Goal: Information Seeking & Learning: Learn about a topic

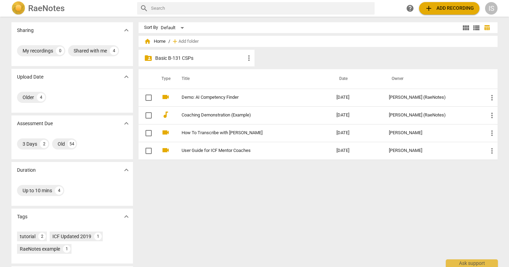
click at [180, 57] on p "Basic B-131 CSPs" at bounding box center [200, 58] width 90 height 7
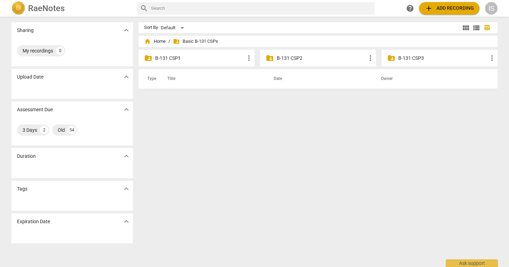
click at [417, 53] on div "folder_shared B-131 CSP3 more_vert" at bounding box center [440, 58] width 116 height 17
click at [418, 59] on p "B-131 CSP3" at bounding box center [443, 58] width 90 height 7
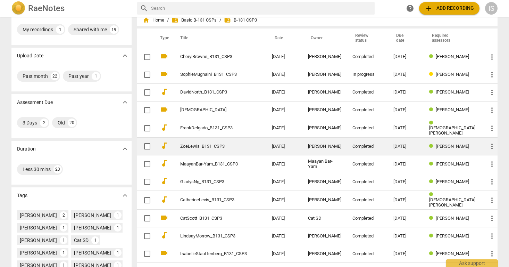
scroll to position [22, 0]
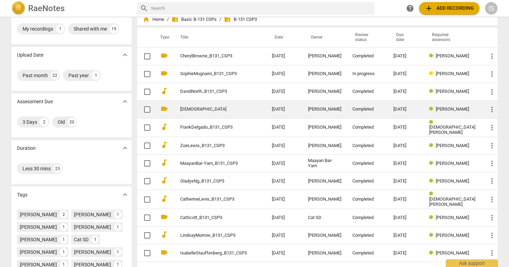
click at [240, 110] on link "[DEMOGRAPHIC_DATA]" at bounding box center [213, 109] width 67 height 5
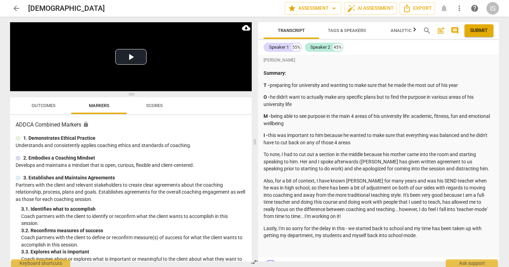
click at [163, 107] on span "Scores" at bounding box center [154, 105] width 17 height 5
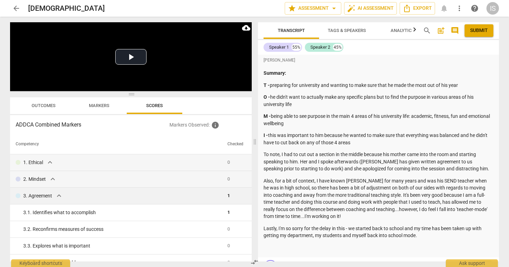
click at [54, 197] on div "3. Agreement expand_more" at bounding box center [119, 195] width 206 height 8
click at [58, 196] on span "expand_more" at bounding box center [59, 195] width 8 height 8
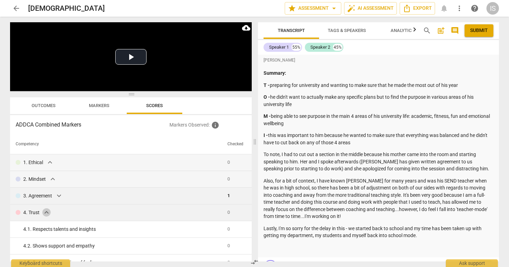
click at [44, 214] on span "expand_more" at bounding box center [46, 212] width 8 height 8
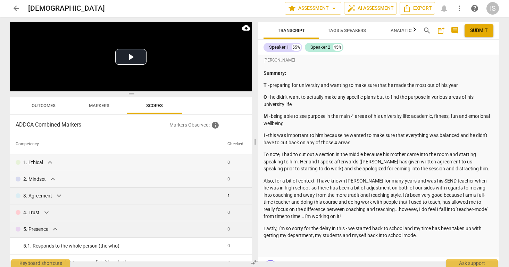
click at [59, 231] on span "expand_more" at bounding box center [55, 229] width 8 height 8
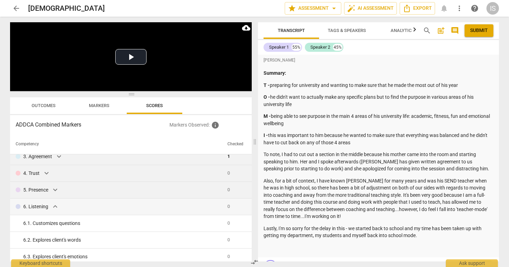
scroll to position [40, 0]
click at [52, 206] on span "expand_more" at bounding box center [55, 206] width 8 height 8
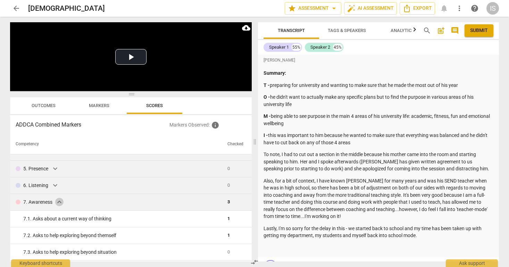
click at [59, 203] on span "expand_more" at bounding box center [59, 202] width 8 height 8
click at [57, 204] on div "8. Growth expand_more" at bounding box center [119, 202] width 206 height 8
click at [51, 204] on span "expand_more" at bounding box center [52, 202] width 8 height 8
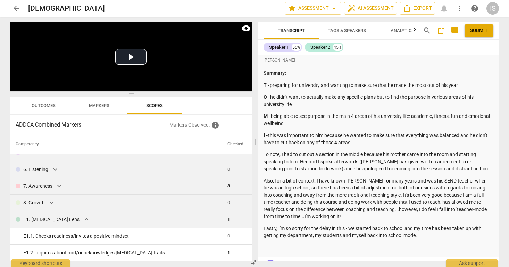
click at [82, 217] on span "expand_more" at bounding box center [86, 219] width 8 height 8
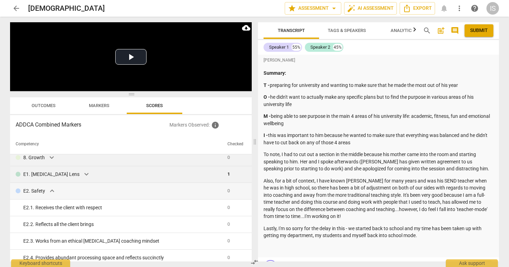
scroll to position [133, 0]
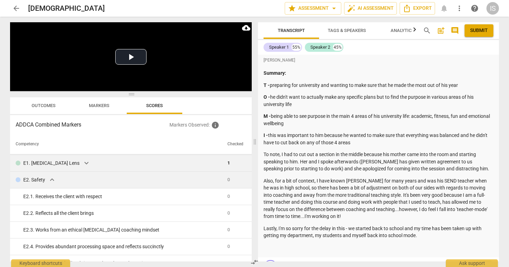
click at [51, 183] on span "expand_more" at bounding box center [52, 179] width 8 height 8
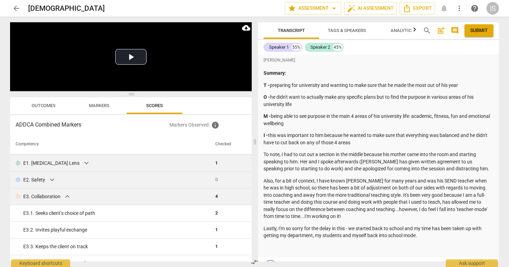
click at [66, 199] on span "expand_more" at bounding box center [67, 196] width 8 height 8
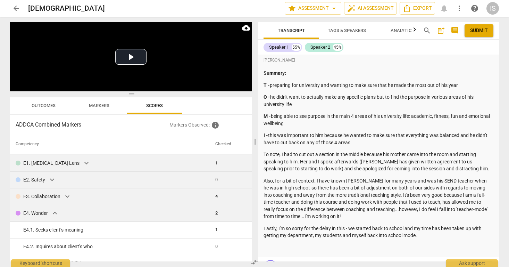
click at [55, 212] on span "expand_more" at bounding box center [55, 213] width 8 height 8
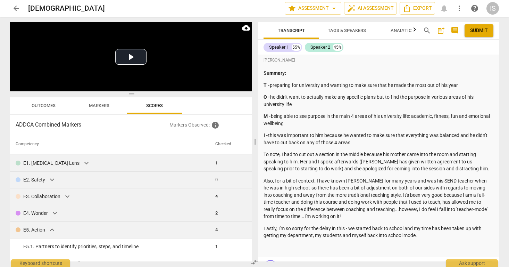
click at [54, 227] on span "expand_more" at bounding box center [52, 229] width 8 height 8
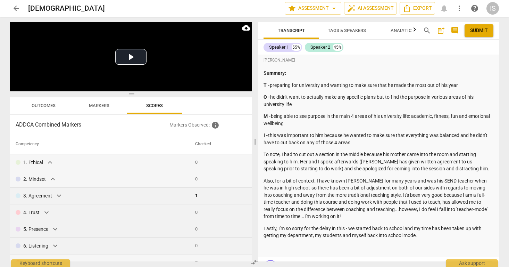
scroll to position [0, 0]
click at [101, 112] on button "Markers" at bounding box center [99, 105] width 56 height 17
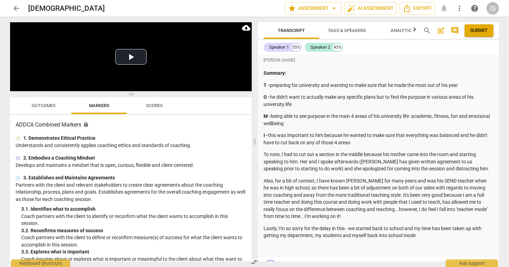
click at [62, 104] on span "Outcomes" at bounding box center [43, 105] width 41 height 9
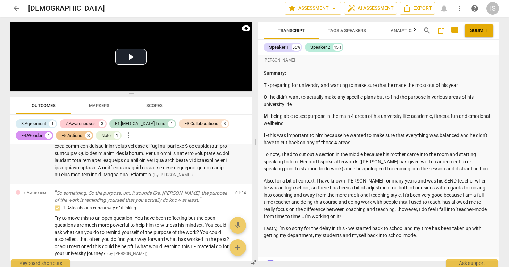
scroll to position [108, 0]
drag, startPoint x: 86, startPoint y: 179, endPoint x: 55, endPoint y: 177, distance: 31.0
click at [153, 176] on span "( by [PERSON_NAME] )" at bounding box center [173, 174] width 40 height 5
click at [108, 182] on div "Note Oh no. Okay. No. Okay. Right. It's not actually. It's like a, it's an extr…" at bounding box center [131, 109] width 242 height 147
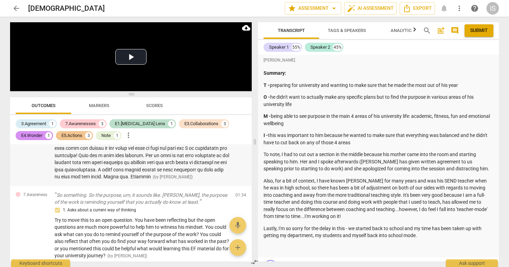
scroll to position [0, 0]
